Goal: Task Accomplishment & Management: Use online tool/utility

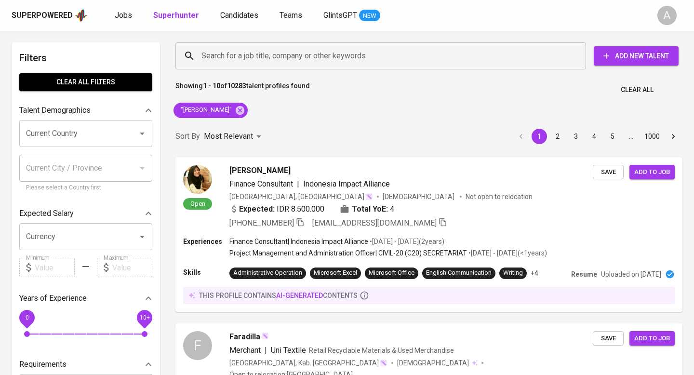
click at [635, 92] on span "Clear All" at bounding box center [637, 90] width 33 height 12
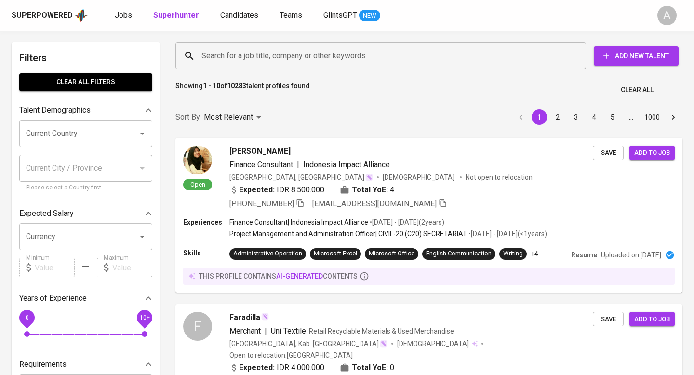
click at [390, 56] on input "Search for a job title, company or other keywords" at bounding box center [383, 56] width 368 height 18
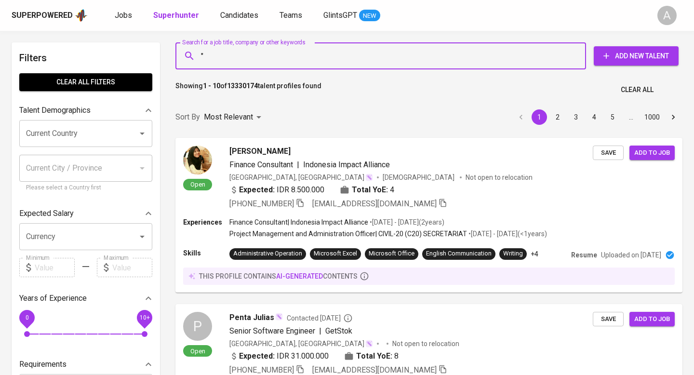
paste input "Eka Pitriani"
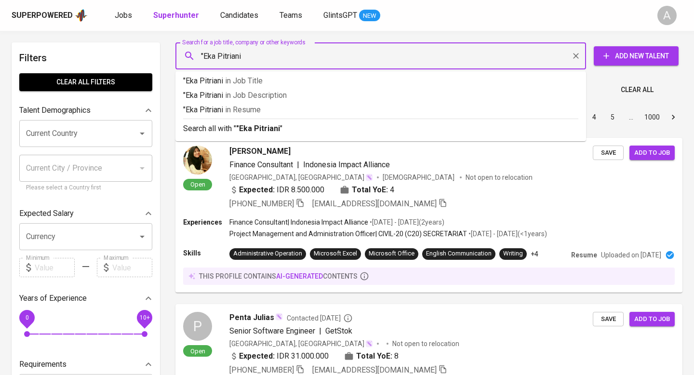
type input ""Eka Pitriani""
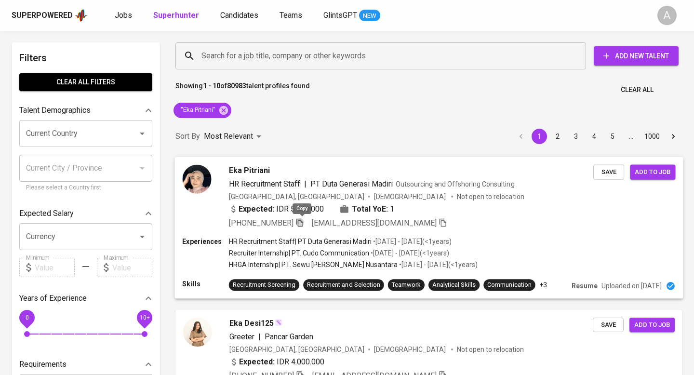
click at [300, 222] on icon "button" at bounding box center [300, 222] width 7 height 8
click at [630, 83] on button "Clear All" at bounding box center [637, 90] width 41 height 18
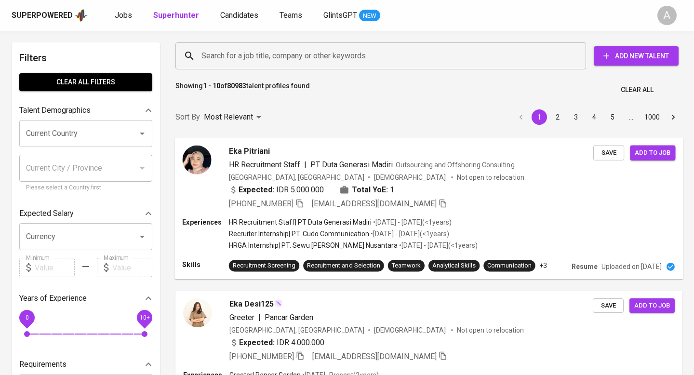
click at [389, 55] on input "Search for a job title, company or other keywords" at bounding box center [383, 56] width 368 height 18
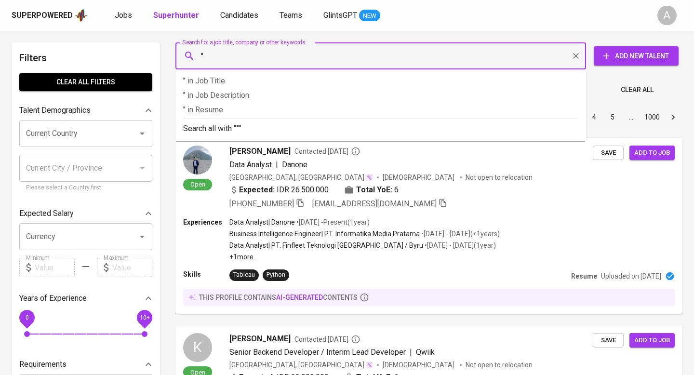
paste input "[PERSON_NAME]"
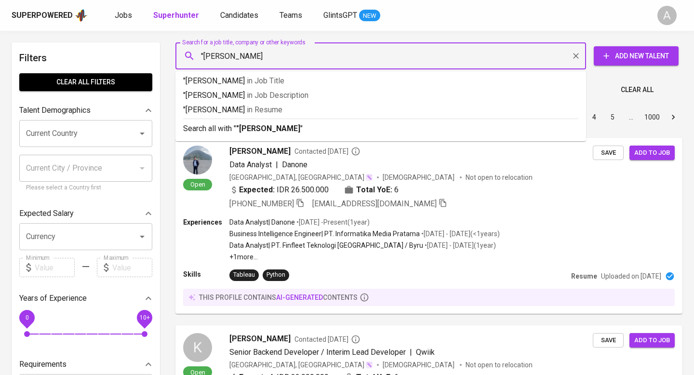
type input ""Hamam Insani""
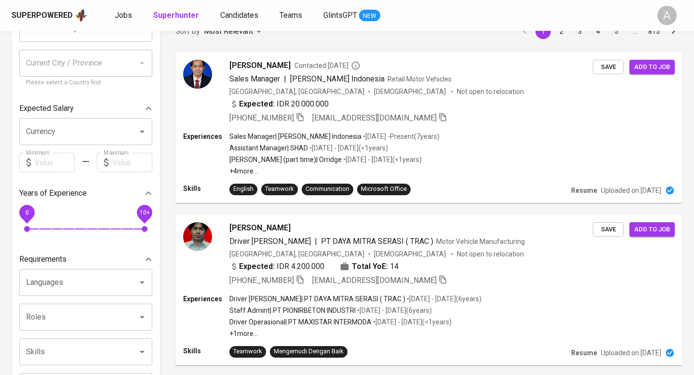
scroll to position [15, 0]
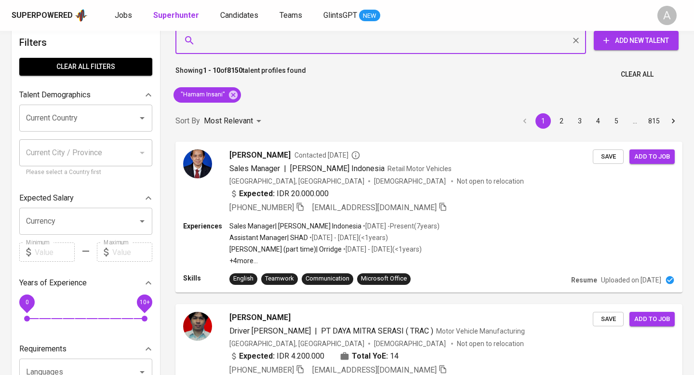
click at [645, 81] on button "Clear All" at bounding box center [637, 75] width 41 height 18
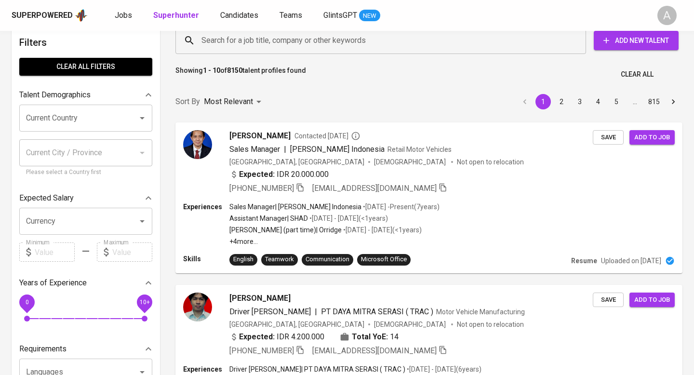
click at [352, 37] on input "Search for a job title, company or other keywords" at bounding box center [383, 40] width 368 height 18
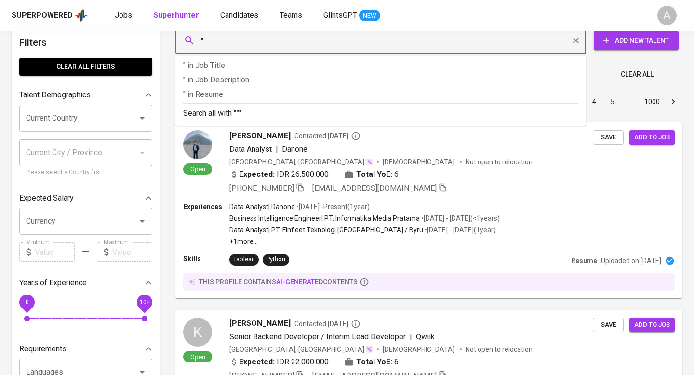
paste input "[EMAIL_ADDRESS][DOMAIN_NAME]"
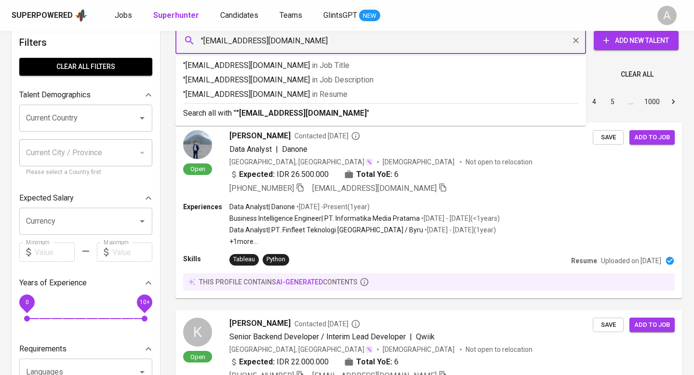
type input ""[EMAIL_ADDRESS][DOMAIN_NAME]""
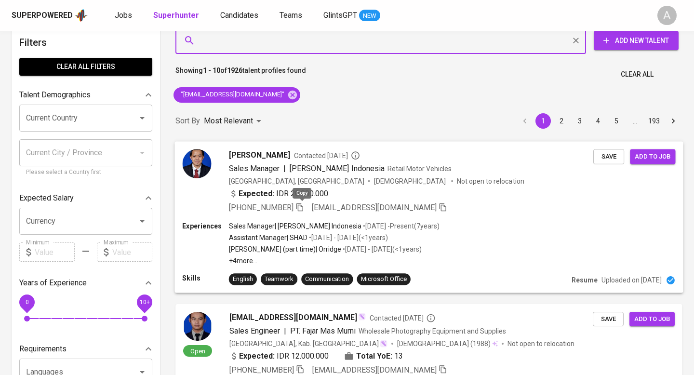
click at [300, 208] on icon "button" at bounding box center [300, 207] width 9 height 9
